Goal: Information Seeking & Learning: Learn about a topic

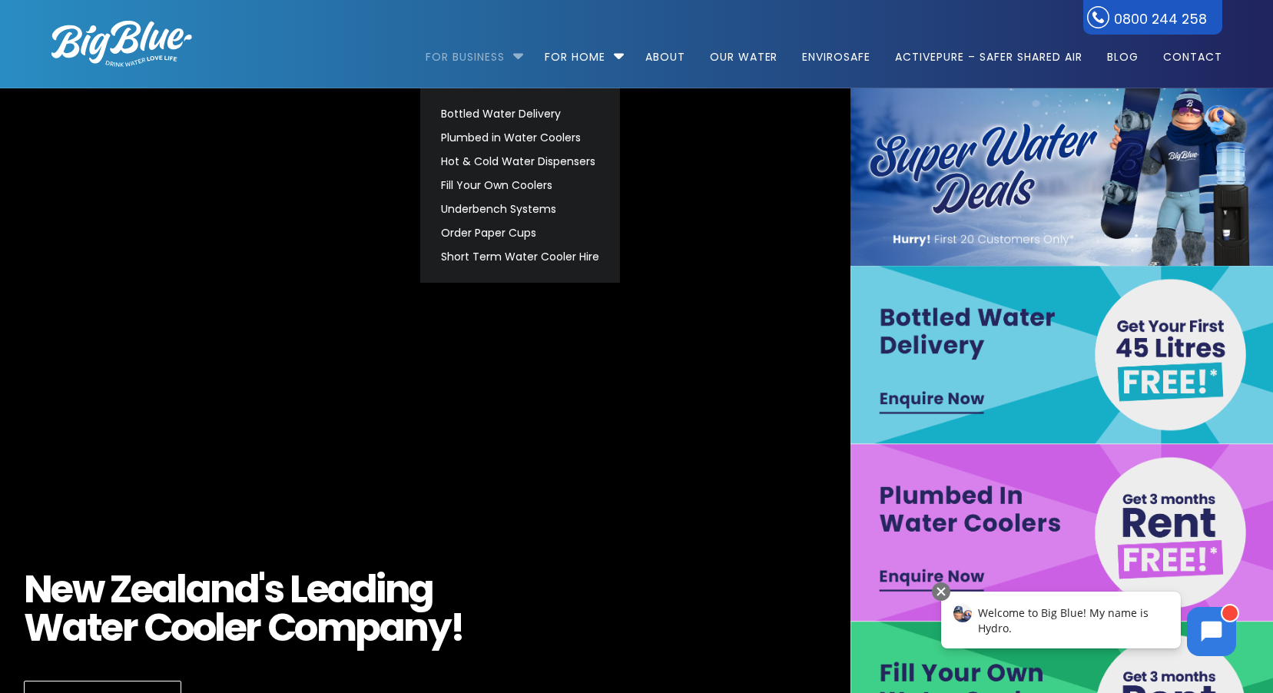
click at [469, 58] on link "For Business" at bounding box center [471, 49] width 90 height 99
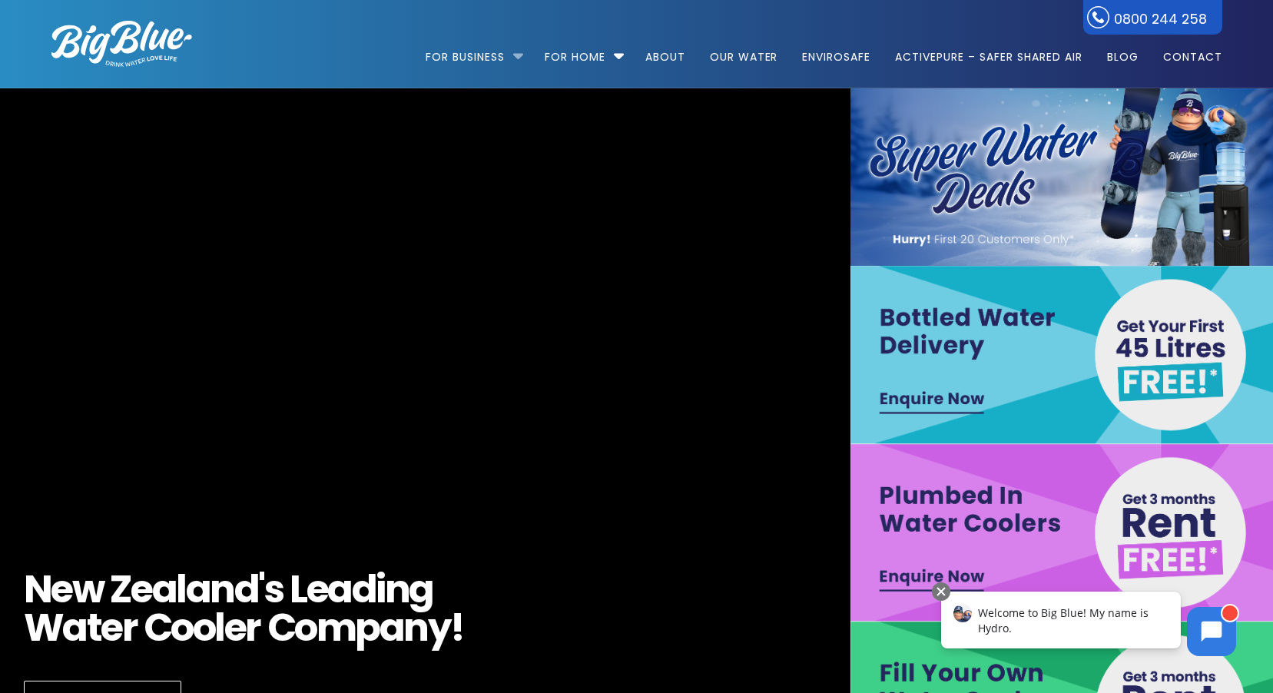
click at [511, 59] on li "For Business Bottled Water Delivery Plumbed in Water Coolers Hot & Cold Water D…" at bounding box center [478, 50] width 105 height 88
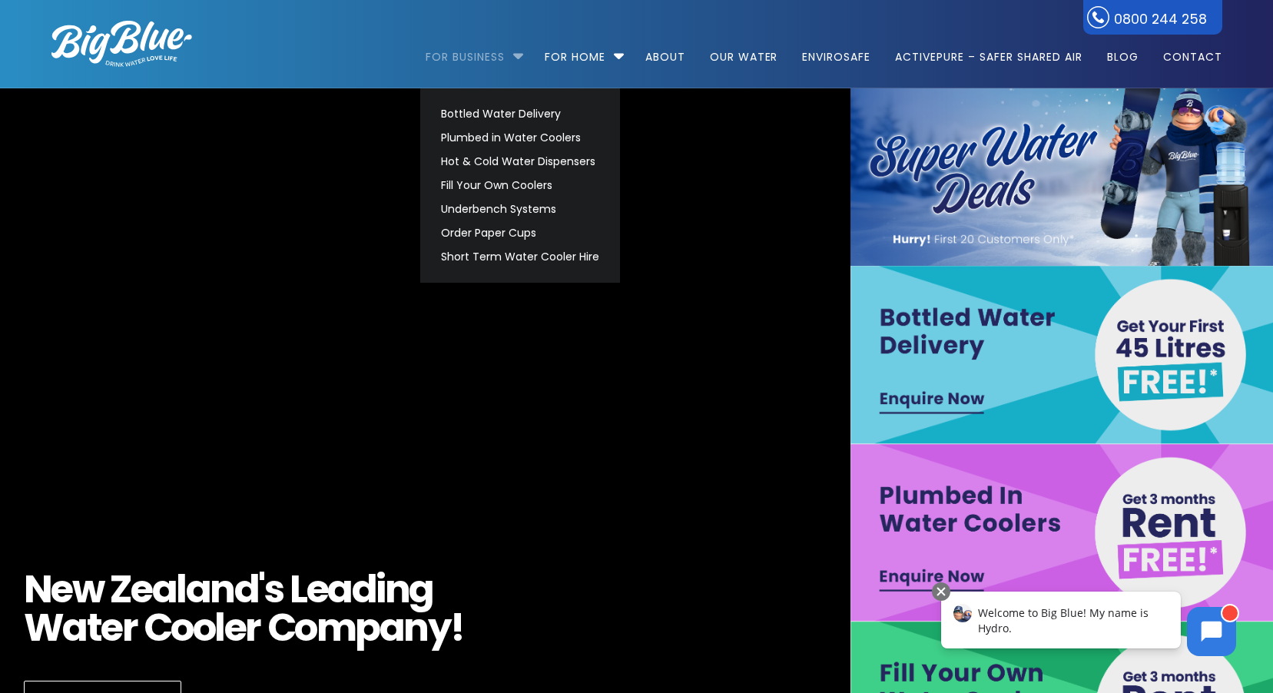
click at [464, 59] on link "For Business" at bounding box center [471, 49] width 90 height 99
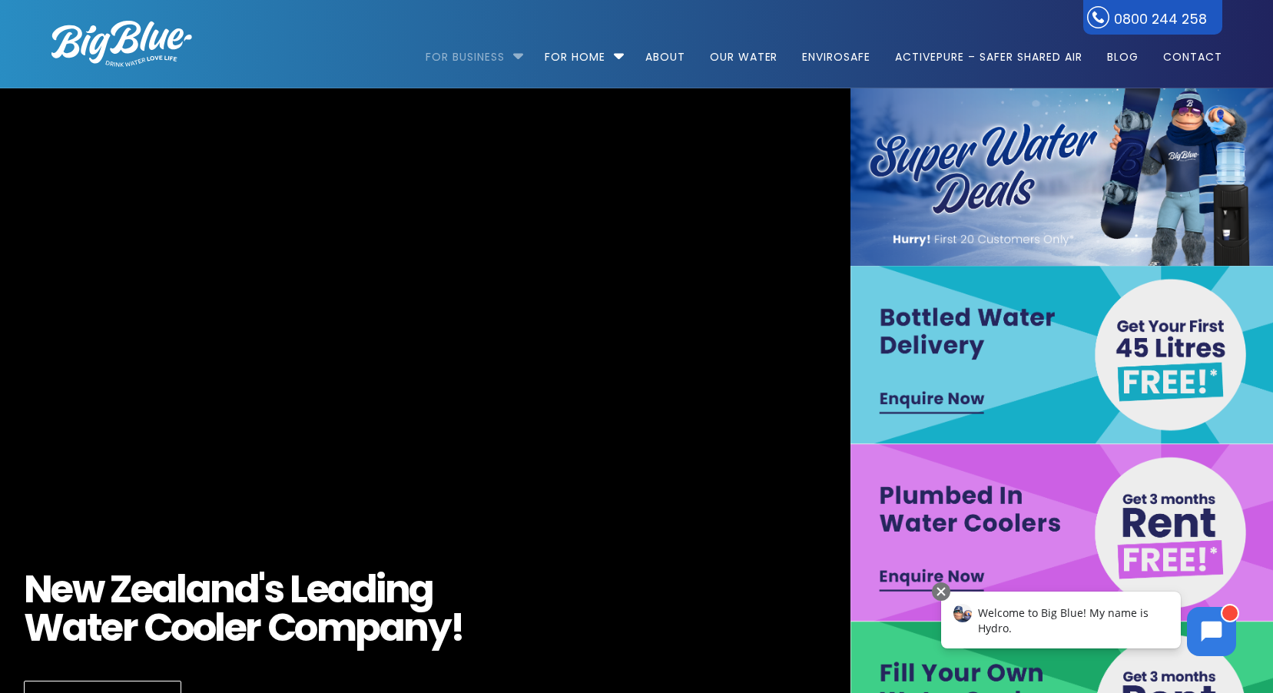
click at [464, 59] on link "For Business" at bounding box center [471, 49] width 90 height 99
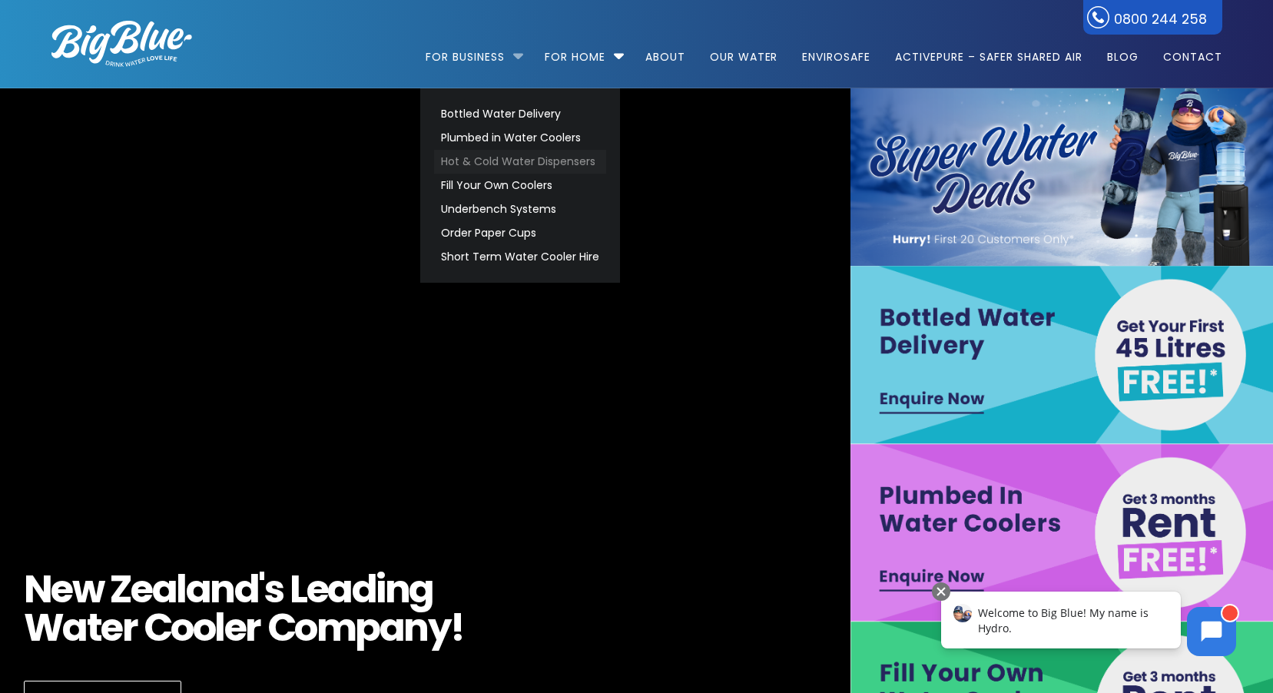
click at [479, 155] on link "Hot & Cold Water Dispensers" at bounding box center [520, 162] width 172 height 24
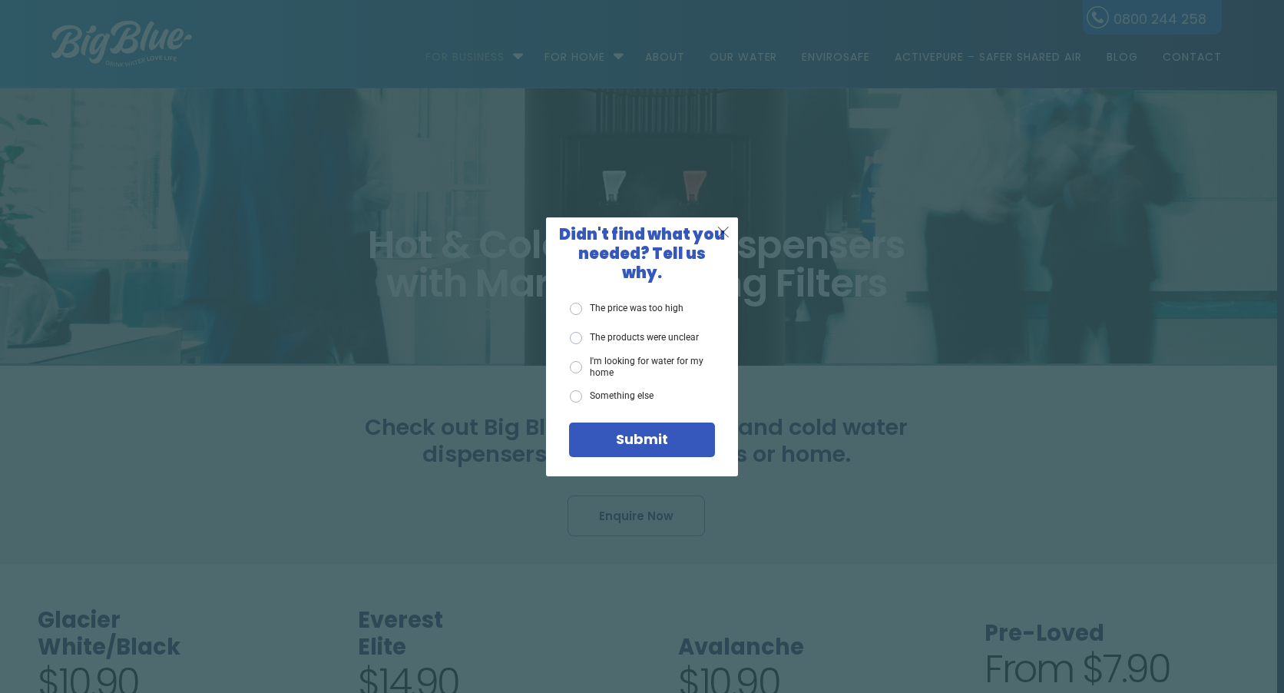
click at [724, 237] on span "X" at bounding box center [724, 231] width 14 height 19
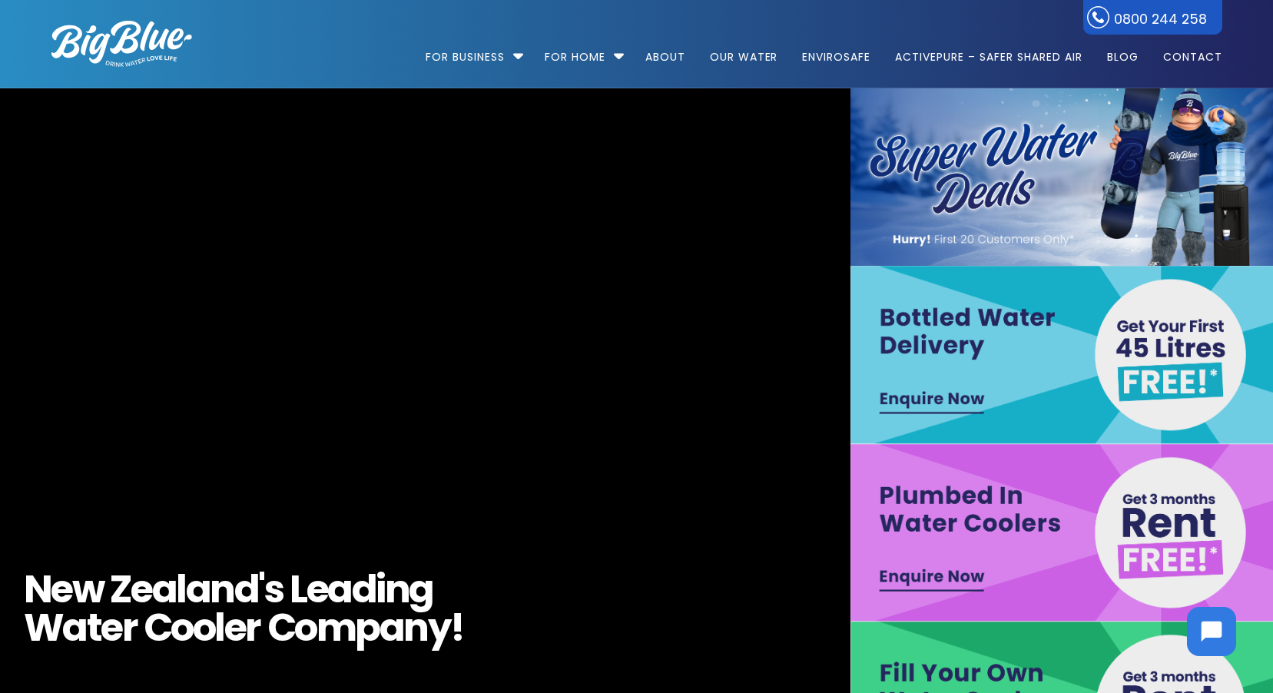
click at [1143, 328] on img at bounding box center [1063, 354] width 427 height 177
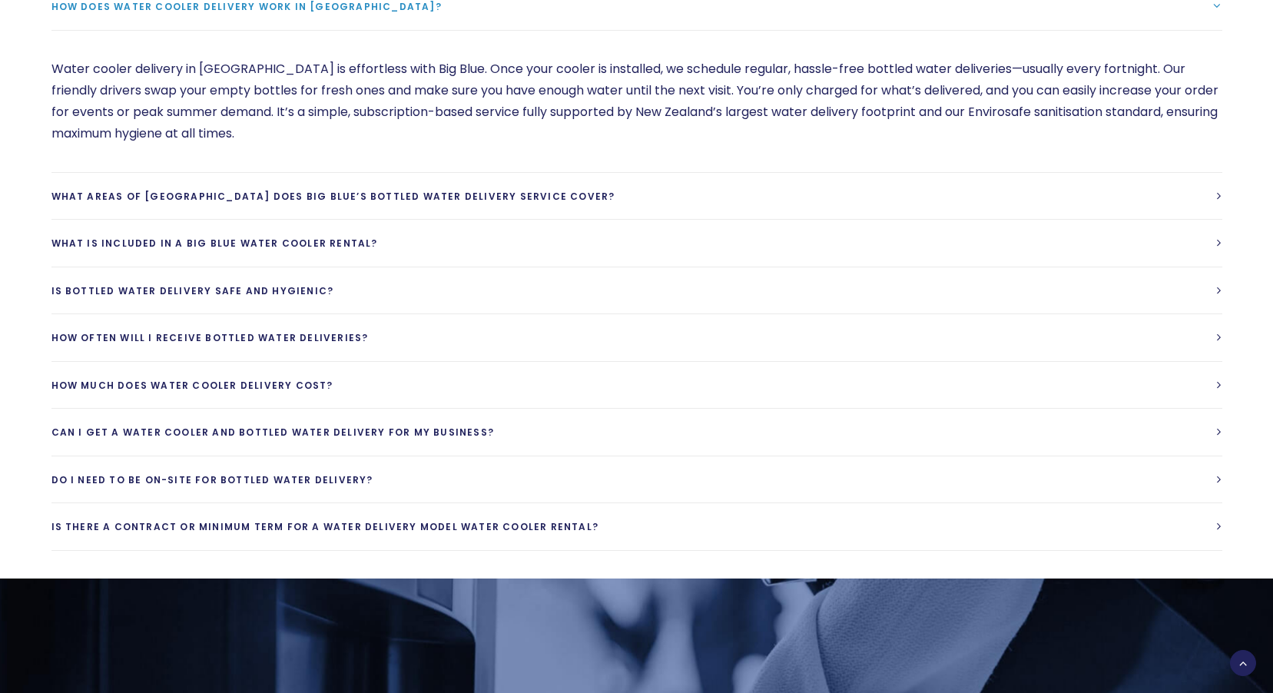
scroll to position [1536, 0]
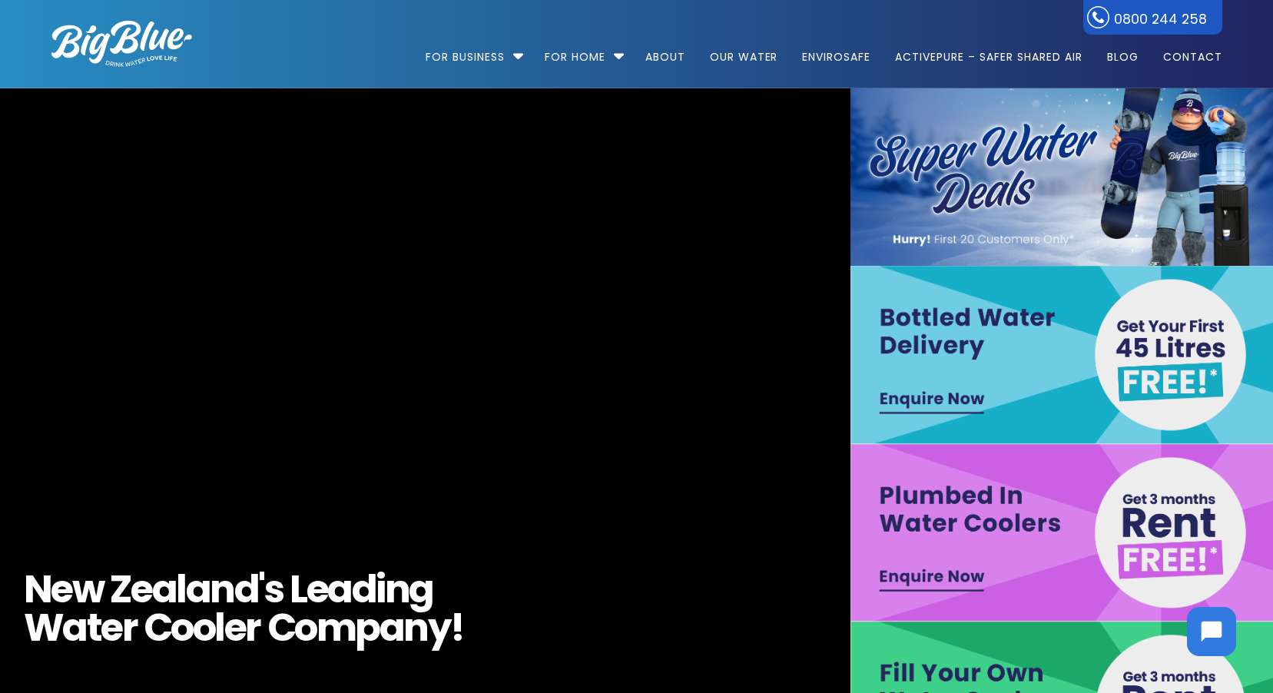
scroll to position [154, 0]
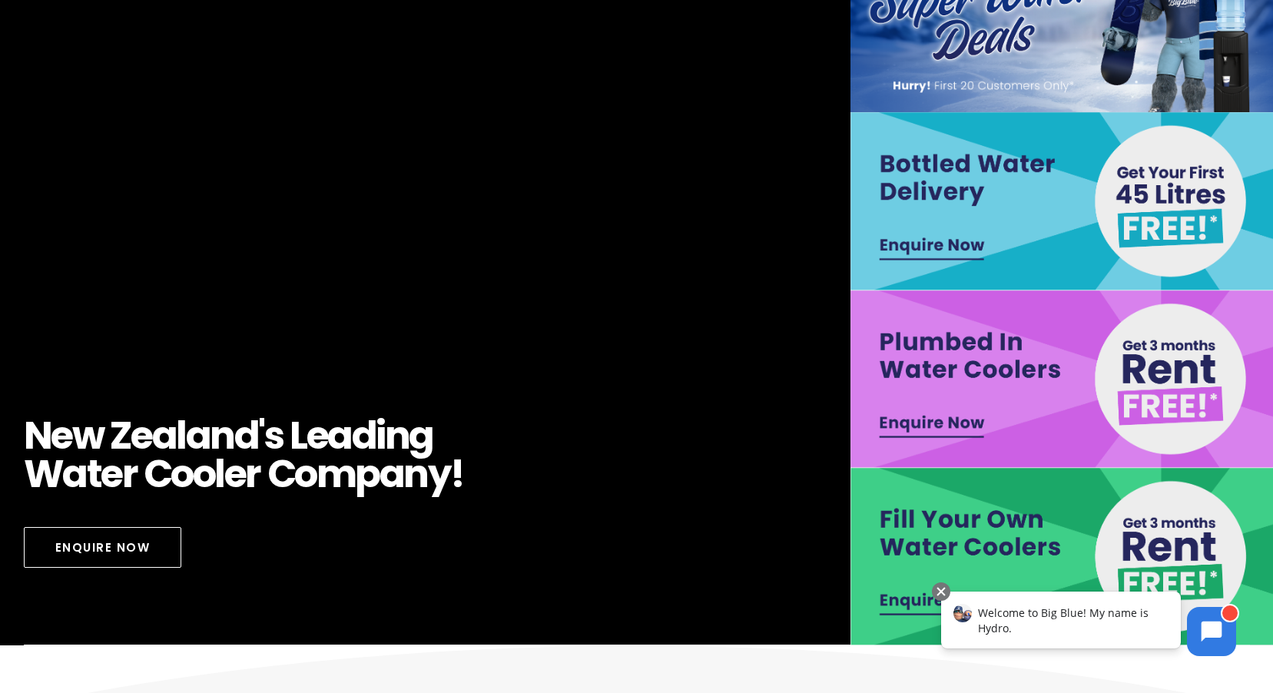
click at [931, 532] on img at bounding box center [1063, 556] width 427 height 177
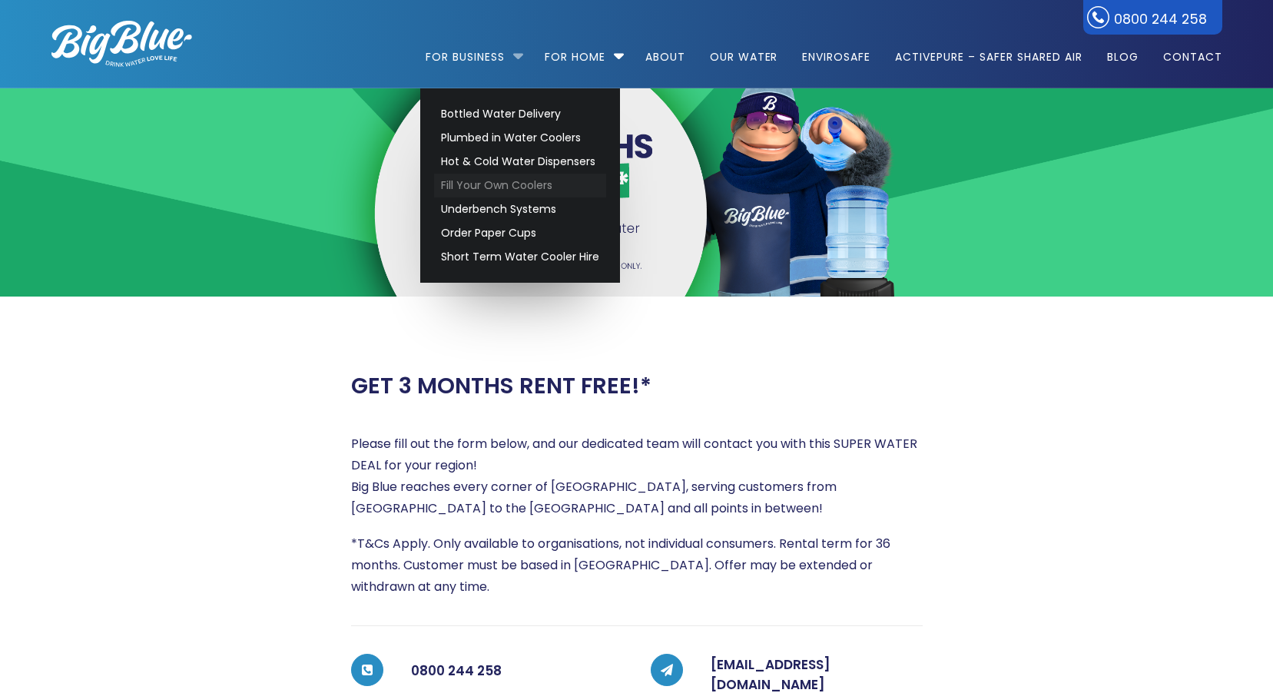
click at [482, 183] on link "Fill Your Own Coolers" at bounding box center [520, 186] width 172 height 24
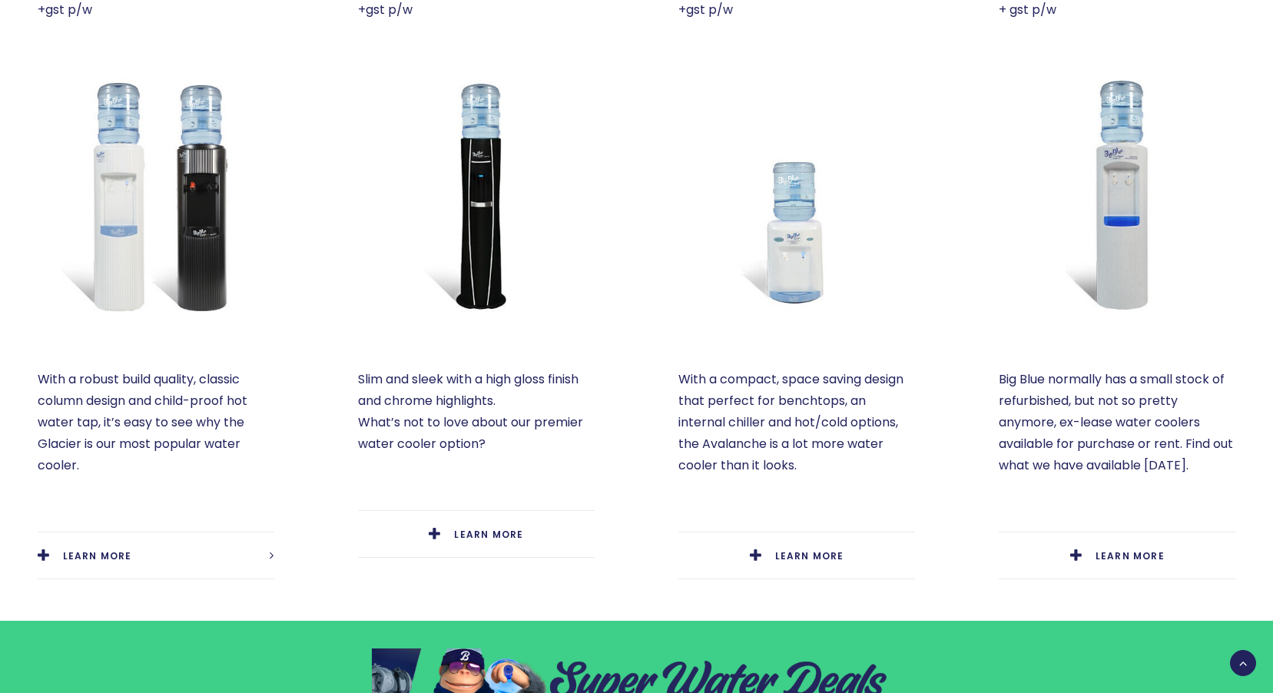
scroll to position [691, 0]
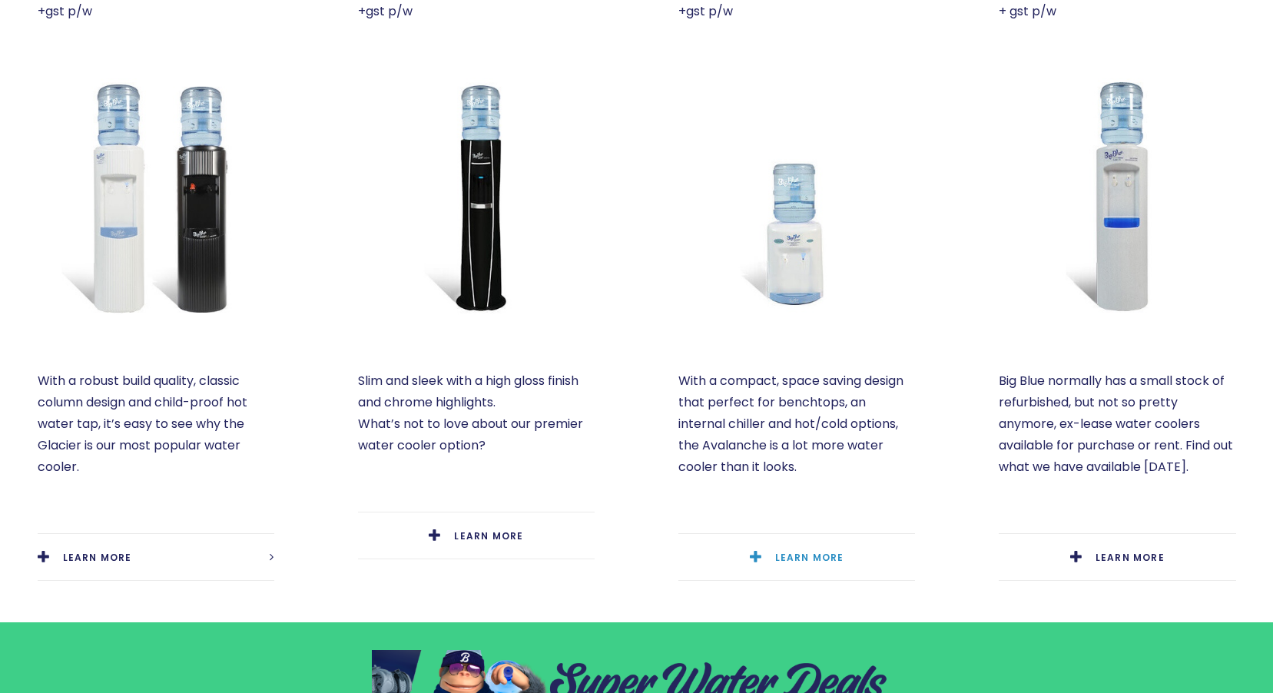
click at [794, 552] on span "LEARN MORE" at bounding box center [809, 557] width 69 height 13
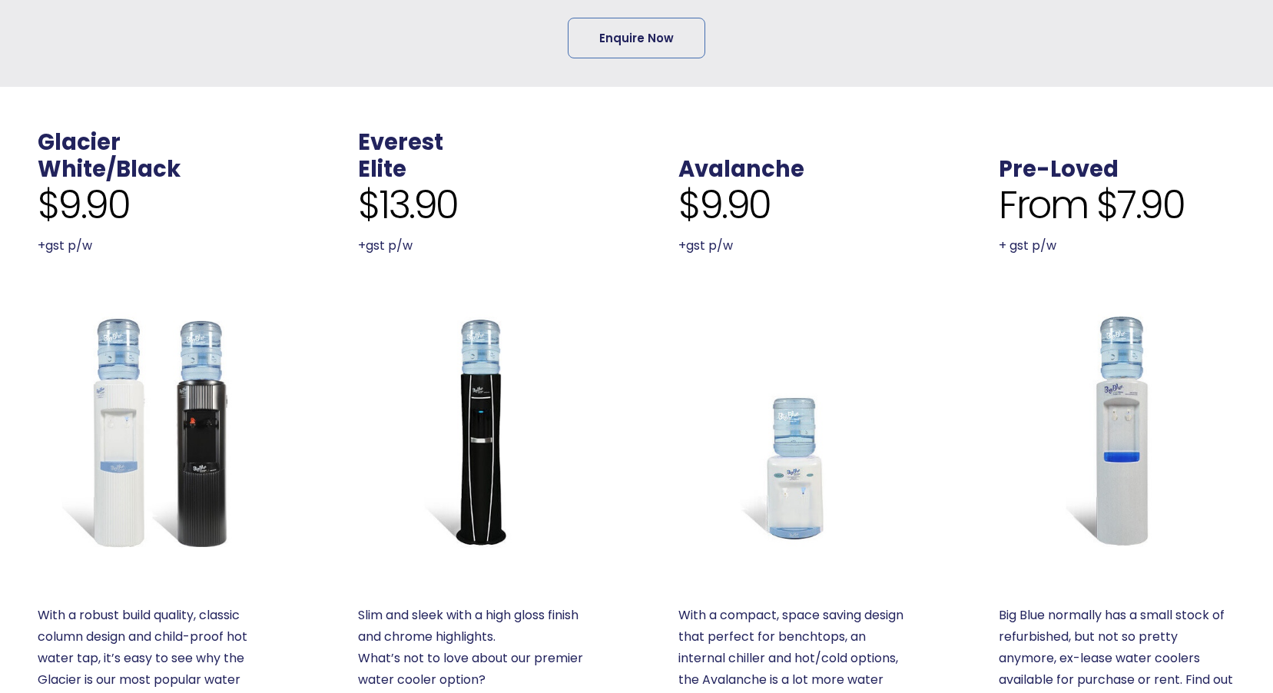
scroll to position [461, 0]
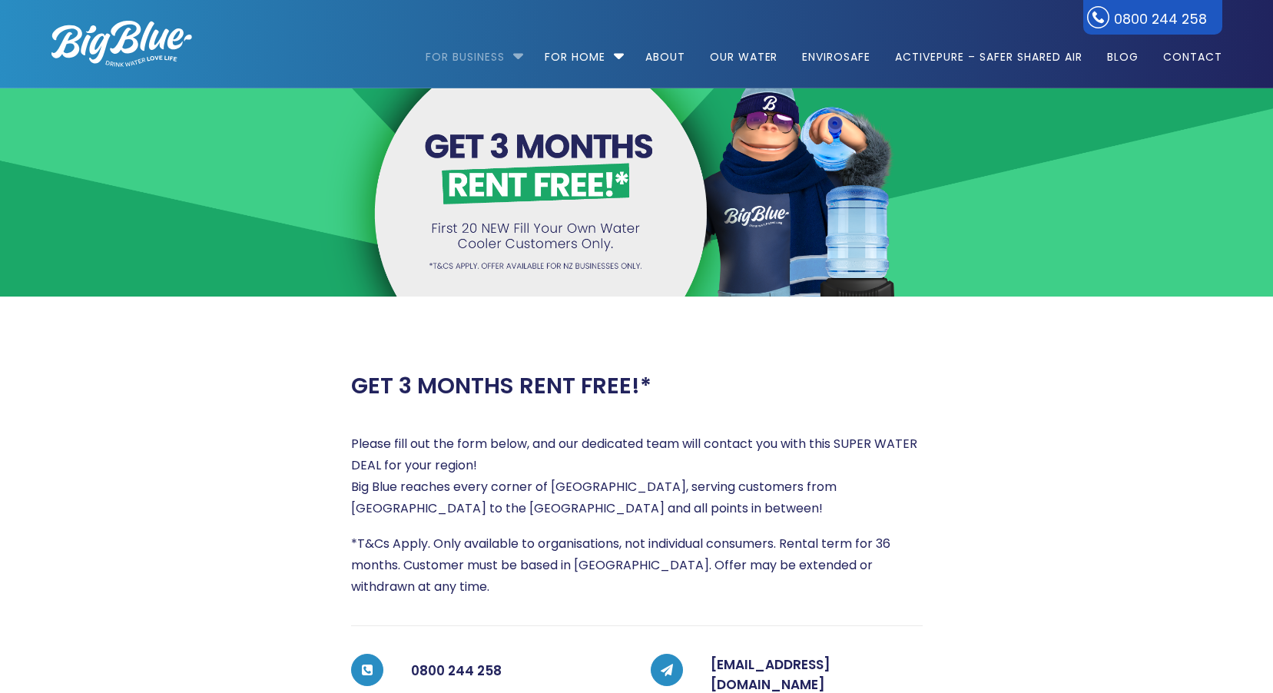
click at [498, 55] on link "For Business" at bounding box center [471, 49] width 90 height 99
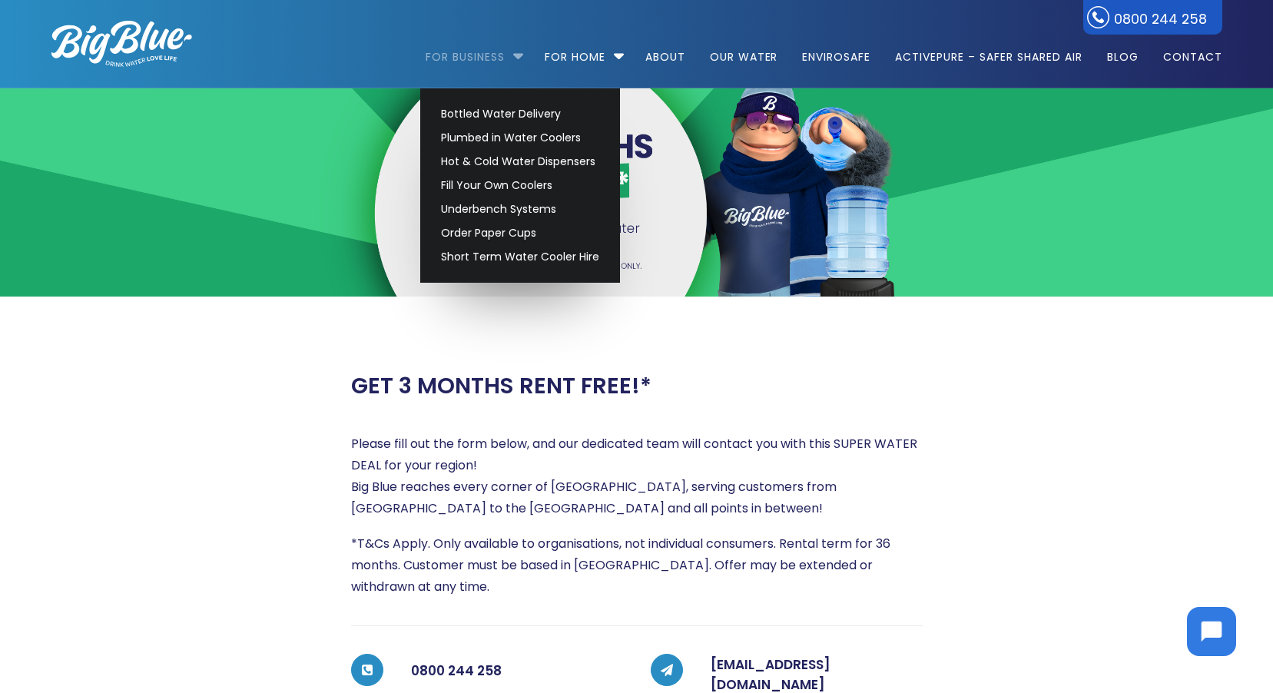
click at [506, 55] on link "For Business" at bounding box center [471, 49] width 90 height 99
click at [492, 208] on link "Underbench Systems" at bounding box center [520, 209] width 172 height 24
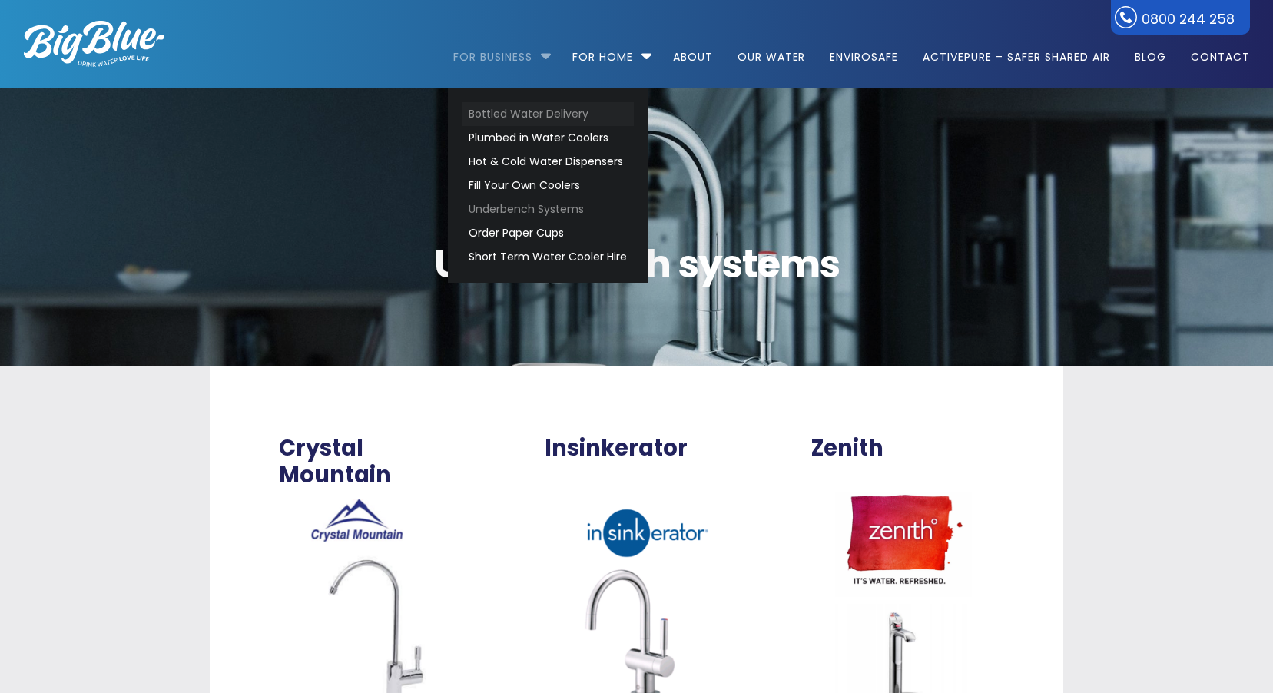
click at [547, 113] on link "Bottled Water Delivery" at bounding box center [548, 114] width 172 height 24
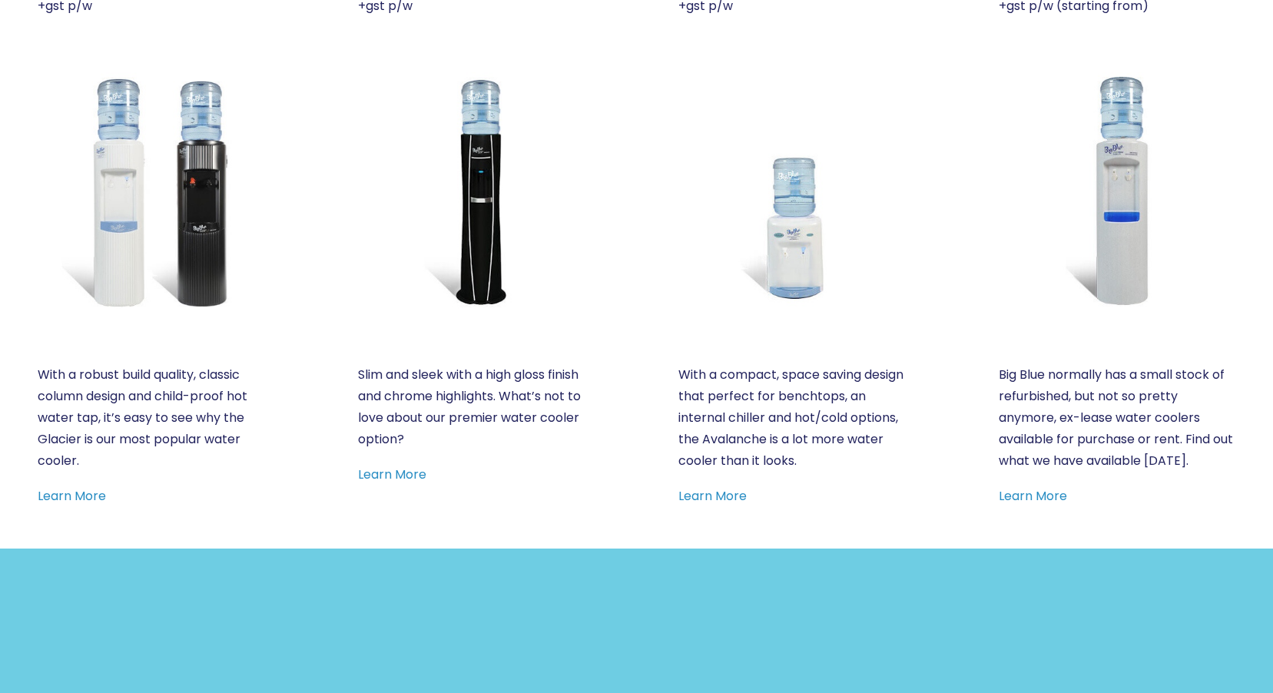
scroll to position [768, 0]
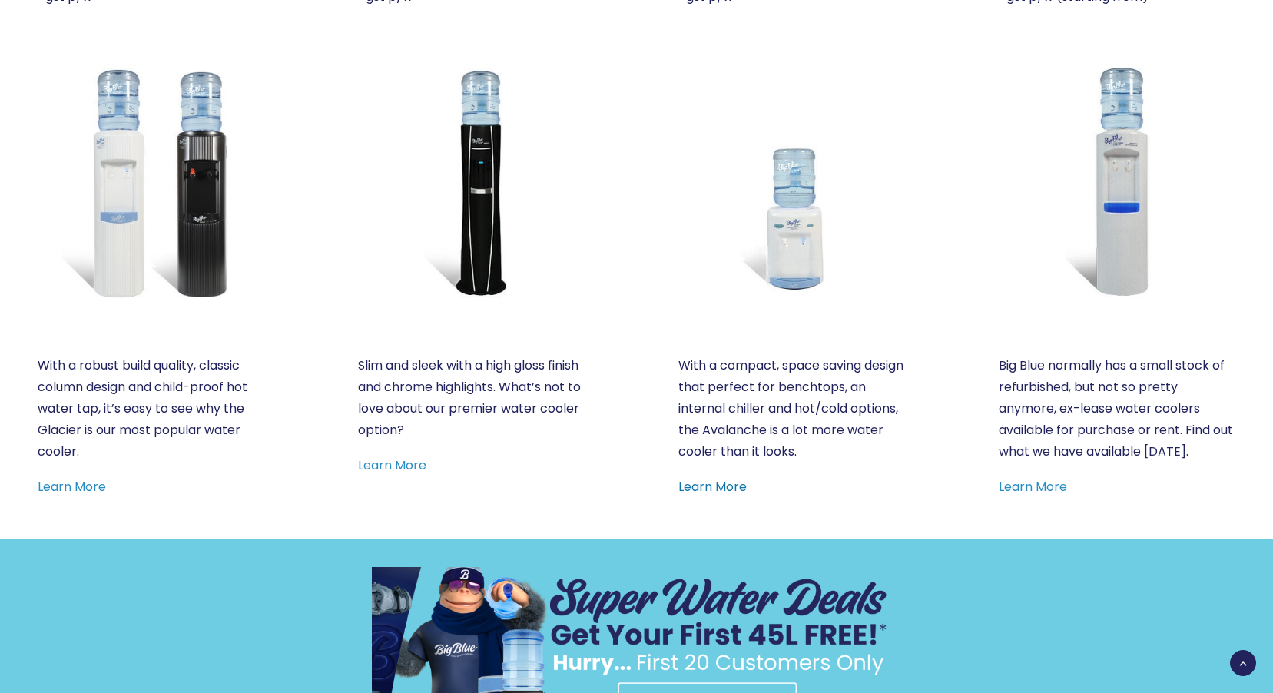
click at [722, 483] on link "Learn More" at bounding box center [712, 487] width 68 height 18
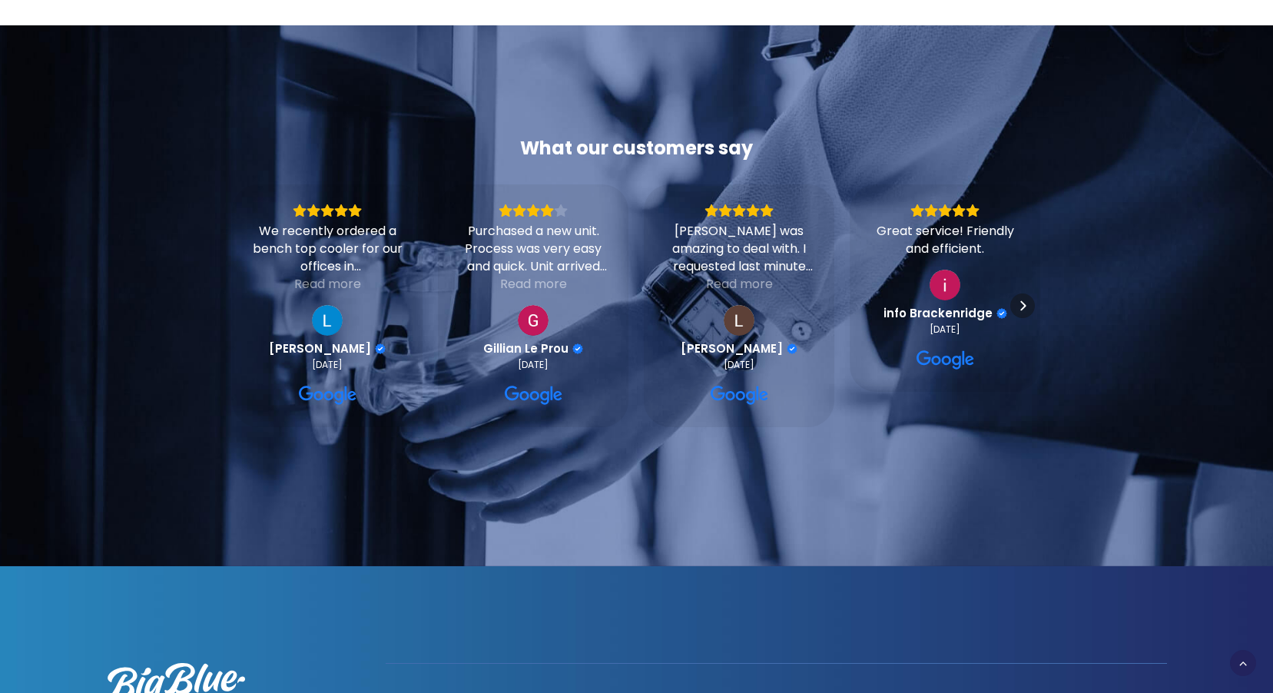
scroll to position [2689, 0]
